Goal: Information Seeking & Learning: Learn about a topic

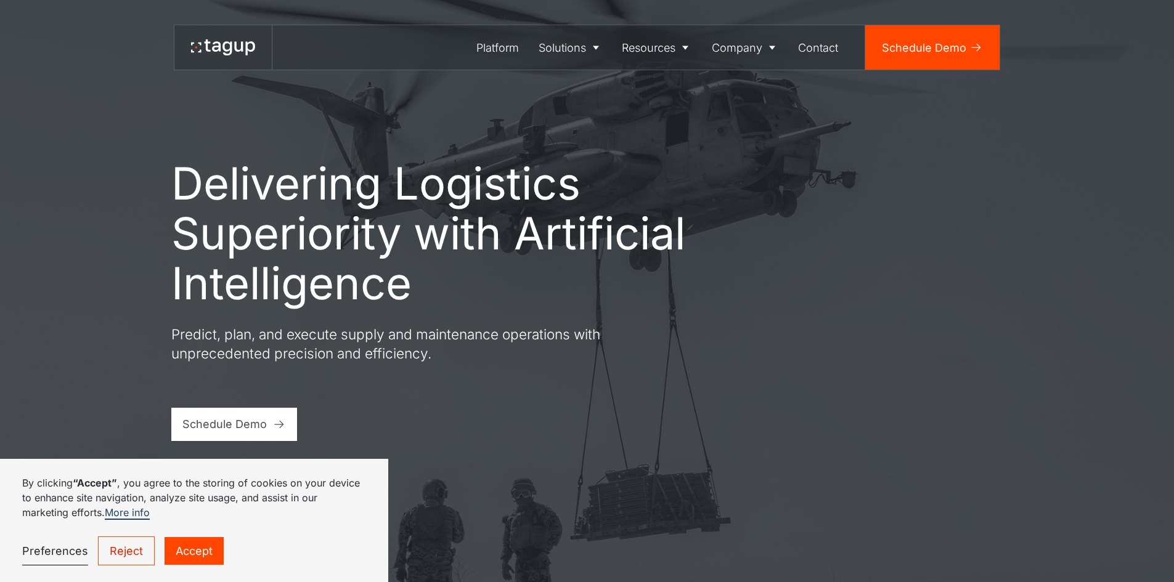
click at [136, 551] on link "Reject" at bounding box center [126, 551] width 57 height 29
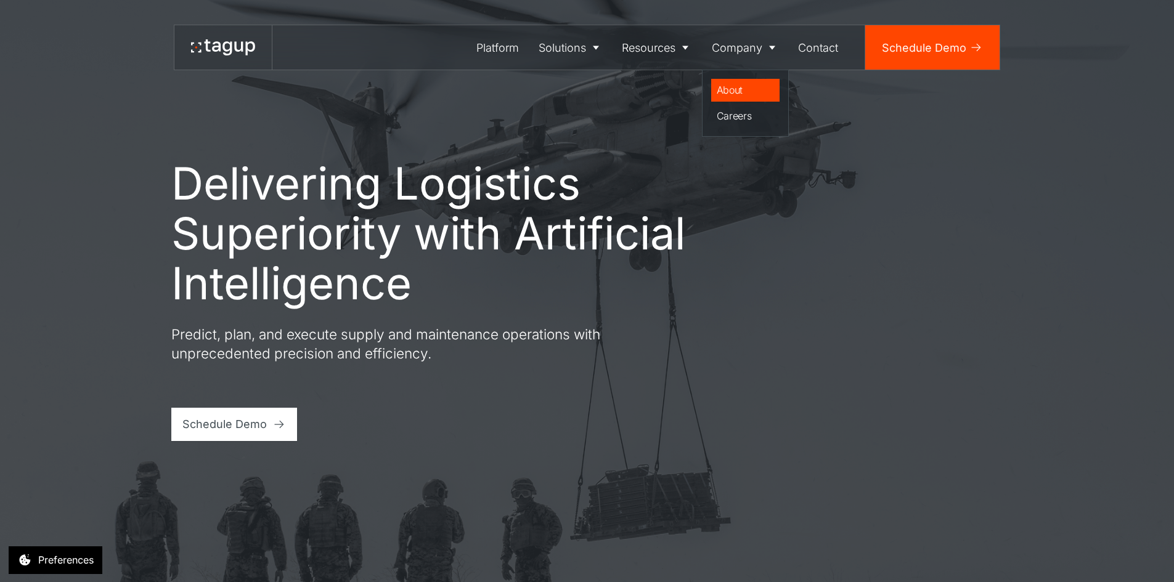
click at [743, 88] on div "About" at bounding box center [746, 90] width 58 height 15
click at [735, 88] on div "About" at bounding box center [746, 90] width 58 height 15
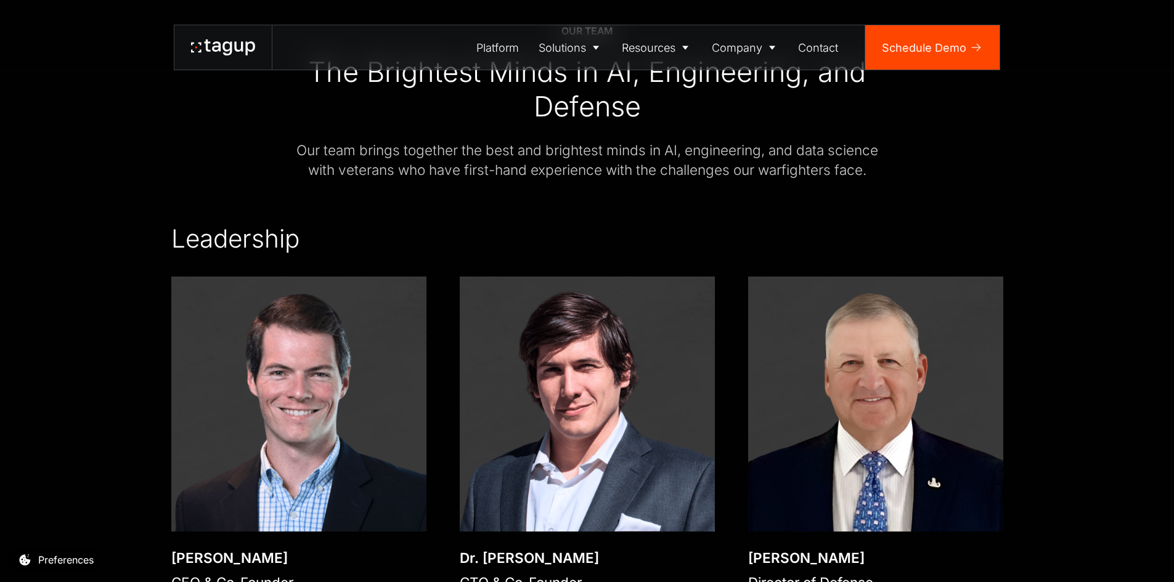
scroll to position [1931, 0]
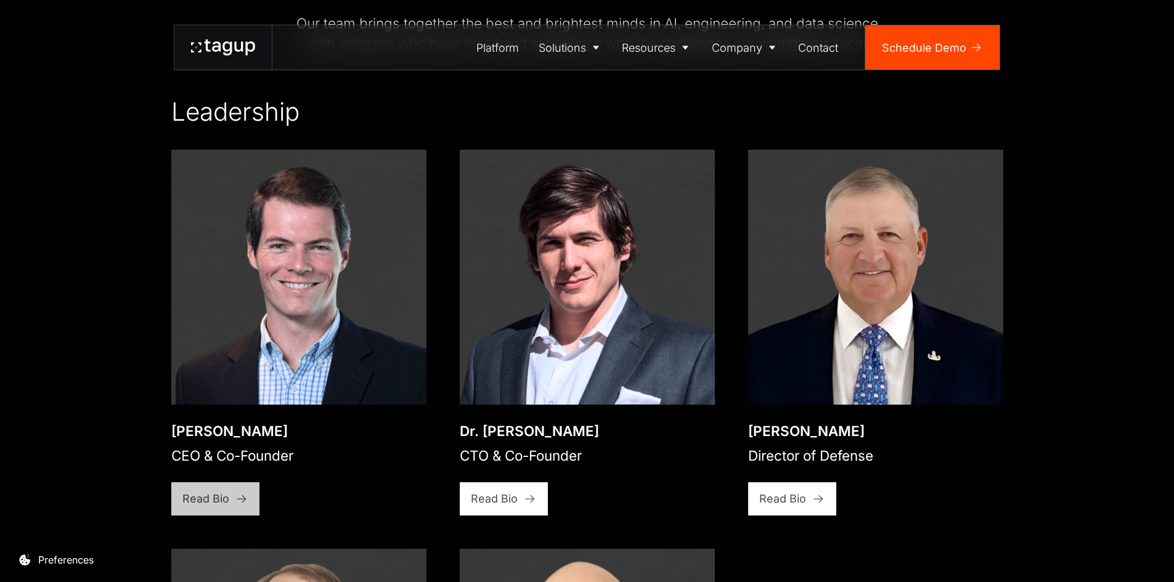
click at [220, 482] on link "Read Bio" at bounding box center [215, 498] width 89 height 33
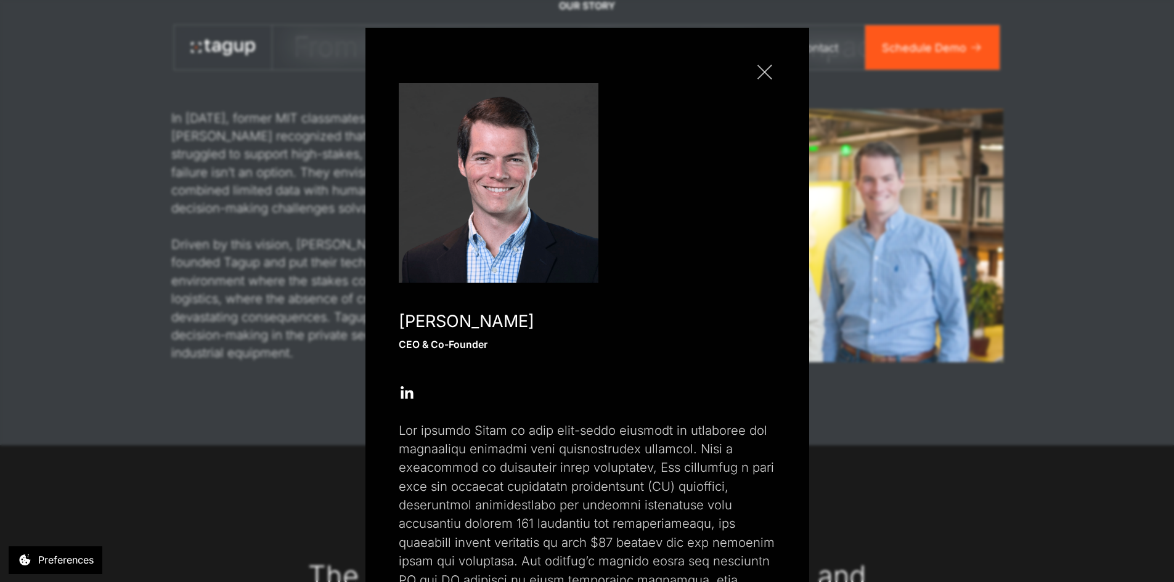
scroll to position [1253, 0]
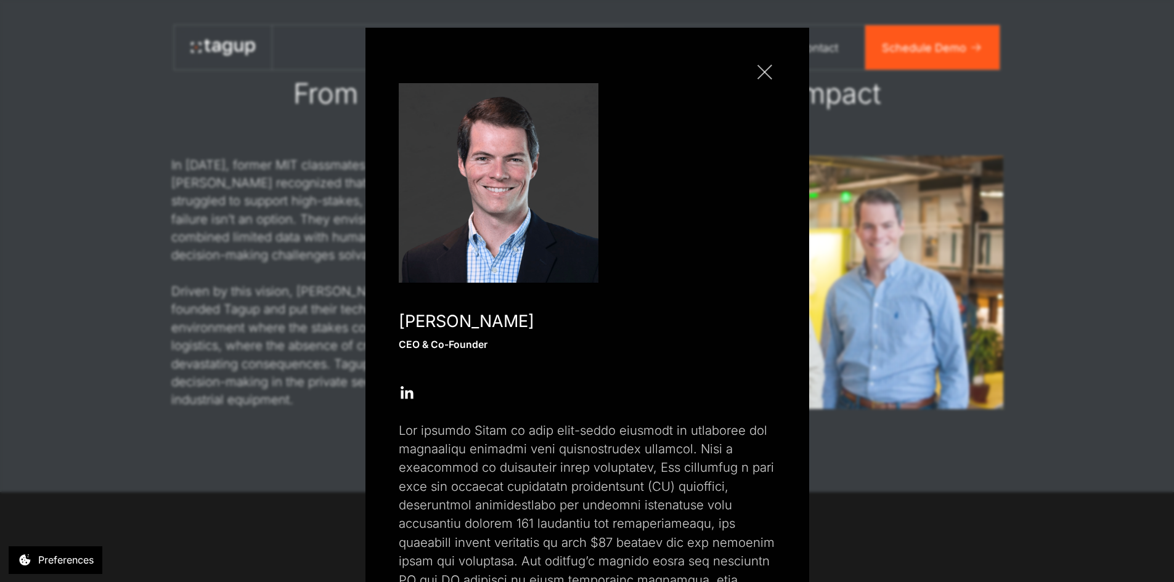
drag, startPoint x: 779, startPoint y: 70, endPoint x: 768, endPoint y: 70, distance: 11.7
click at [779, 70] on div "Close popup [PERSON_NAME] CEO & Co-Founder Open Open Twitter profile Send Email…" at bounding box center [587, 428] width 444 height 801
click at [768, 70] on link "Close popup" at bounding box center [765, 72] width 22 height 22
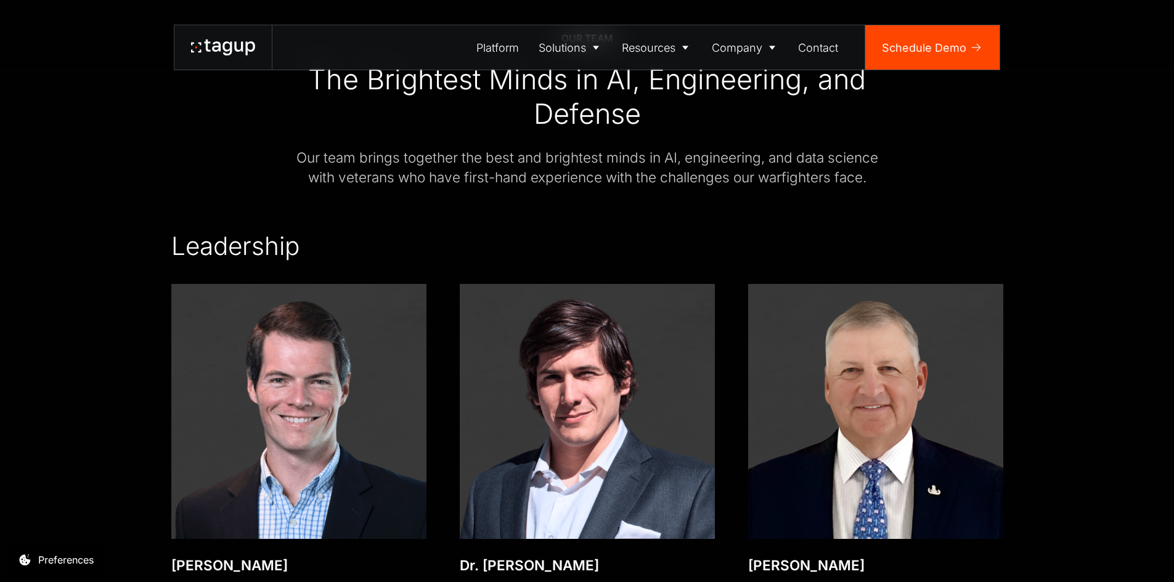
scroll to position [1807, 0]
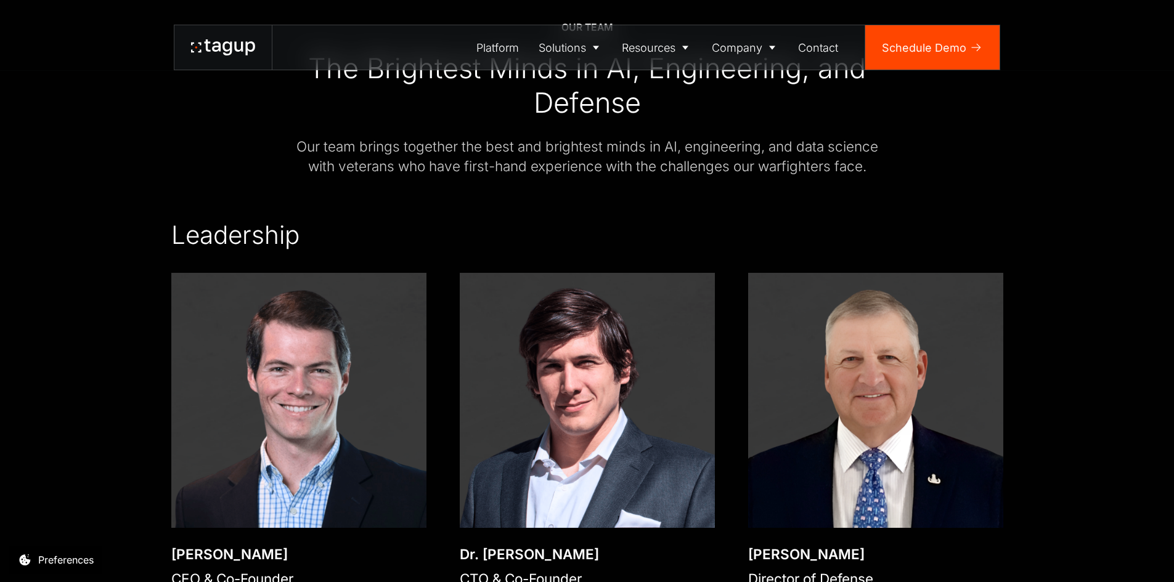
click at [522, 545] on div "Dr. [PERSON_NAME]" at bounding box center [529, 555] width 139 height 20
click at [526, 480] on img at bounding box center [587, 400] width 255 height 255
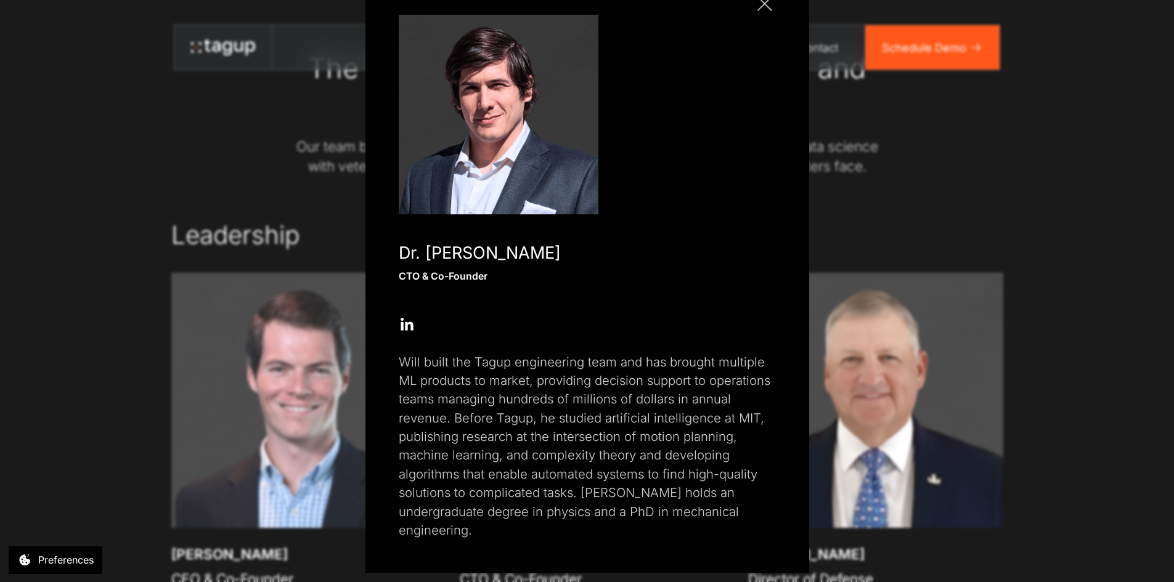
click at [757, 14] on link "Close popup" at bounding box center [765, 4] width 22 height 22
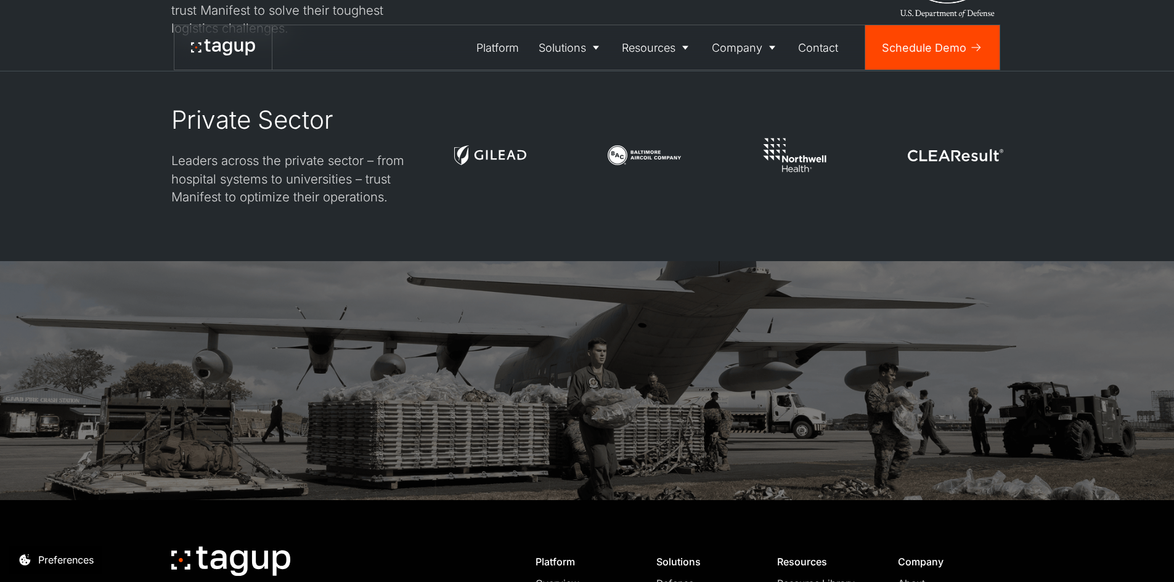
scroll to position [3718, 0]
